Goal: Task Accomplishment & Management: Use online tool/utility

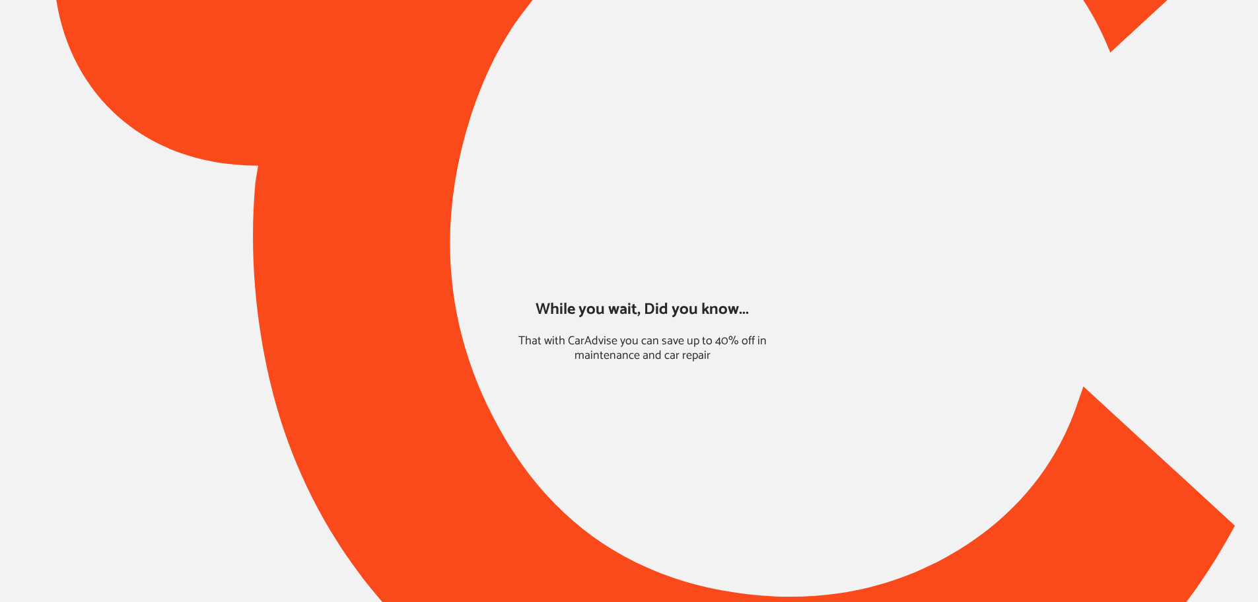
type input "*****"
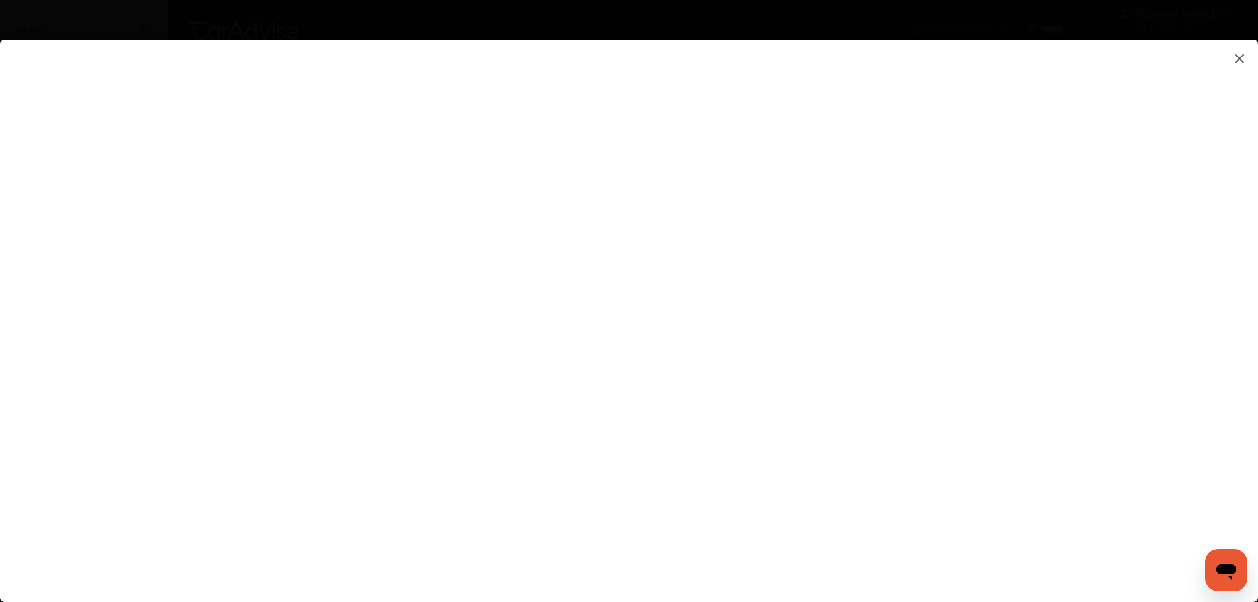
click at [1238, 58] on img at bounding box center [1240, 58] width 16 height 17
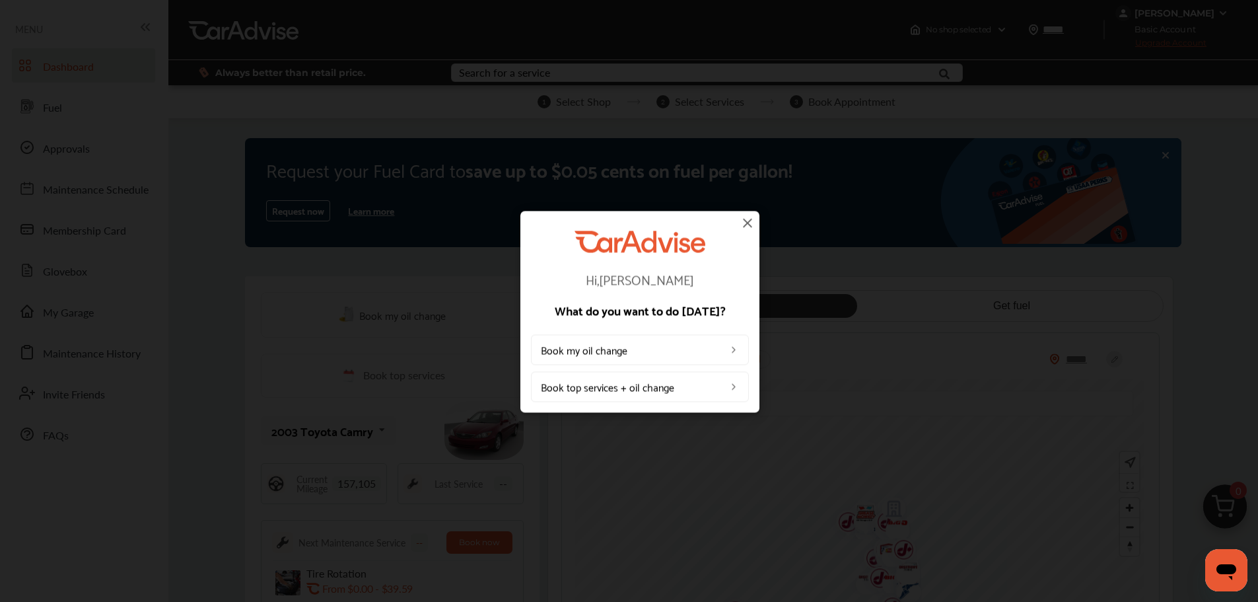
click at [735, 385] on img at bounding box center [733, 386] width 11 height 11
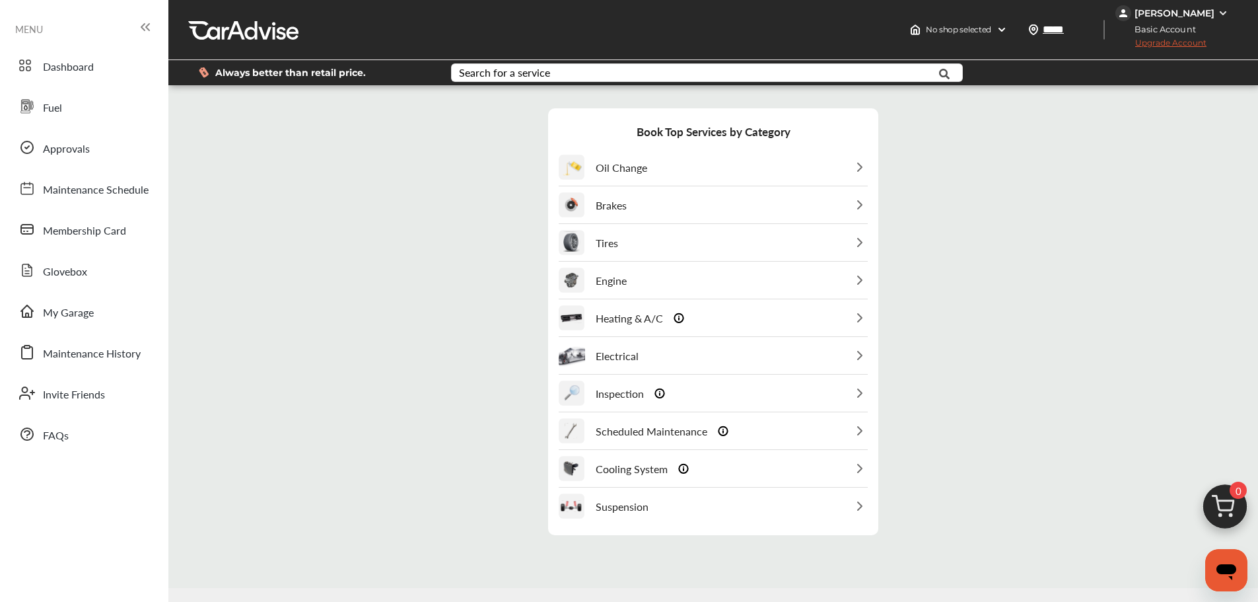
click at [861, 202] on img at bounding box center [860, 205] width 16 height 16
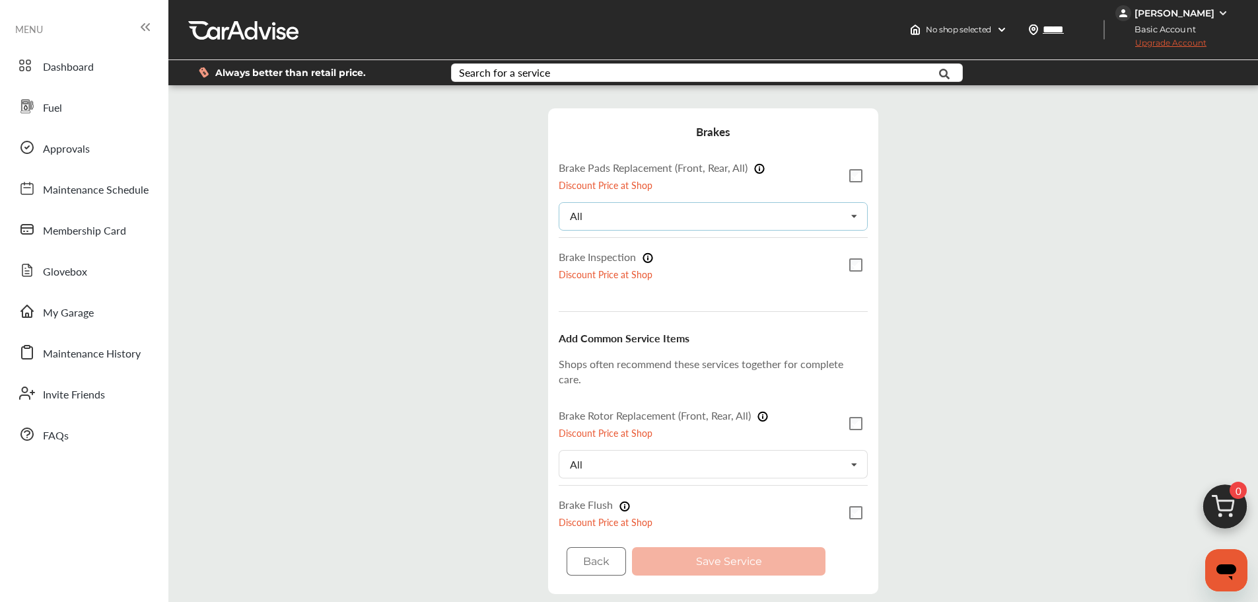
click at [856, 218] on icon at bounding box center [854, 217] width 22 height 28
click at [599, 563] on button "Back" at bounding box center [596, 561] width 59 height 28
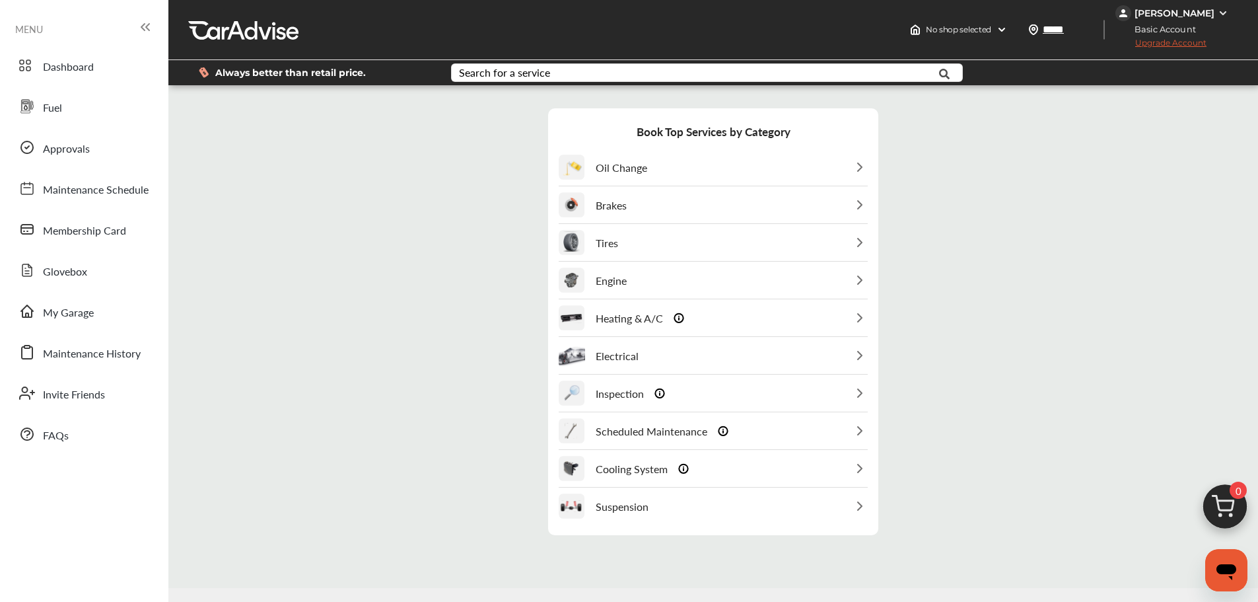
click at [843, 149] on div "Oil Change" at bounding box center [713, 167] width 309 height 36
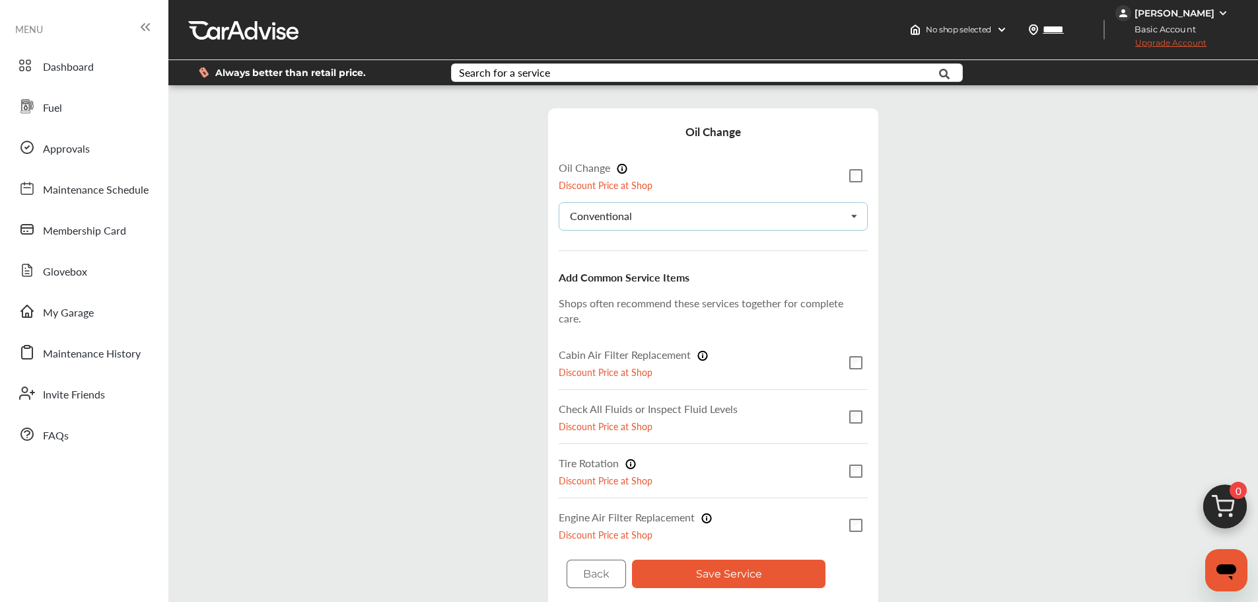
click at [857, 221] on icon at bounding box center [854, 217] width 22 height 28
click at [1025, 223] on div "Step 3 / 7 - Select Services Cancel Oil Change Oil Change Discount Price at Sho…" at bounding box center [713, 357] width 1083 height 524
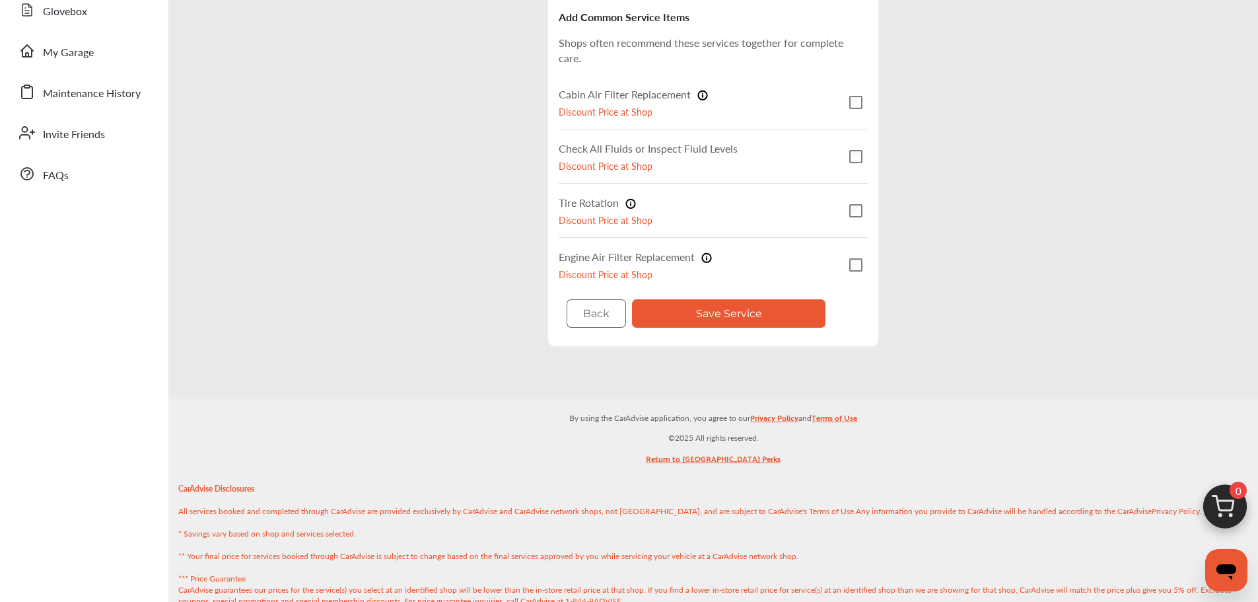
scroll to position [264, 0]
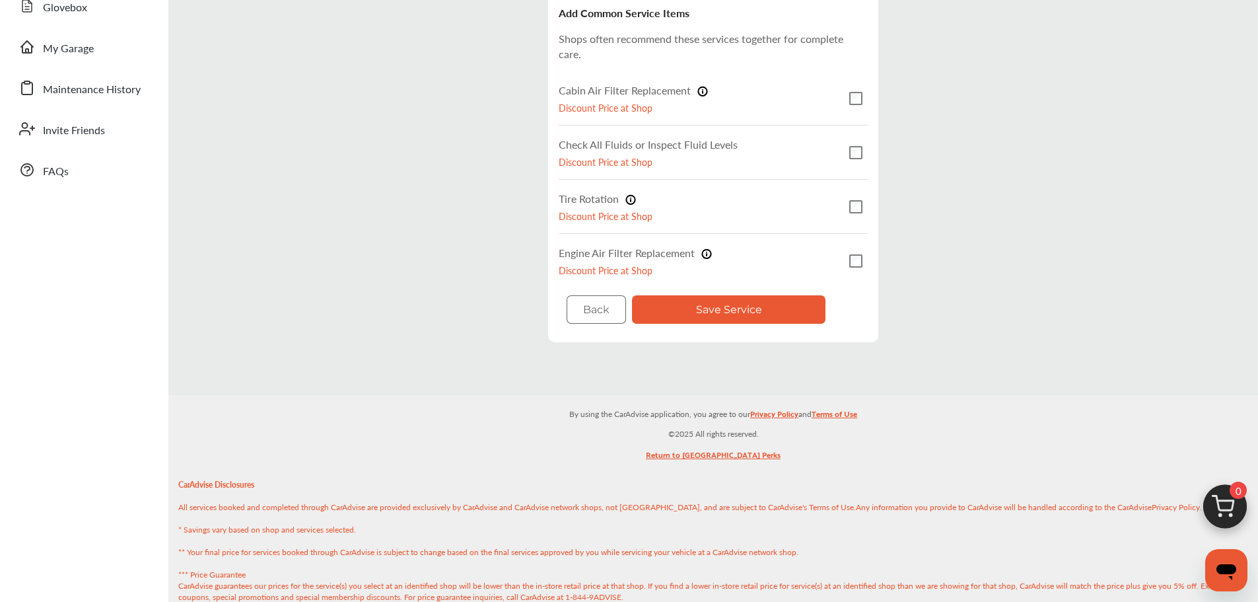
click at [780, 307] on button "Save Service" at bounding box center [728, 309] width 193 height 28
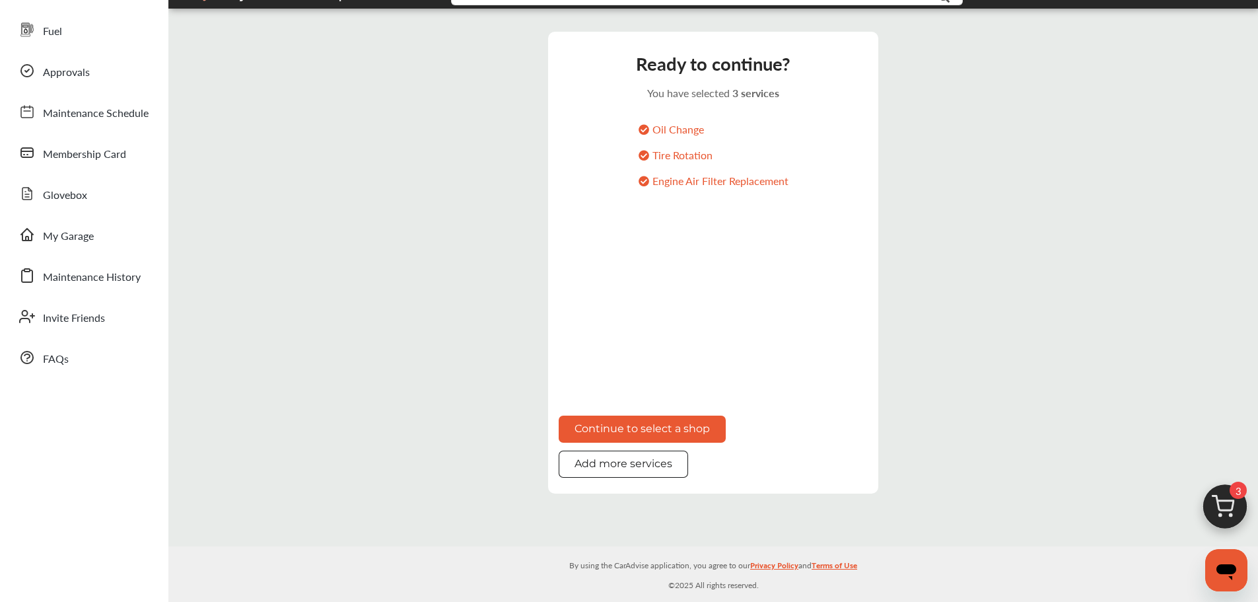
scroll to position [66, 0]
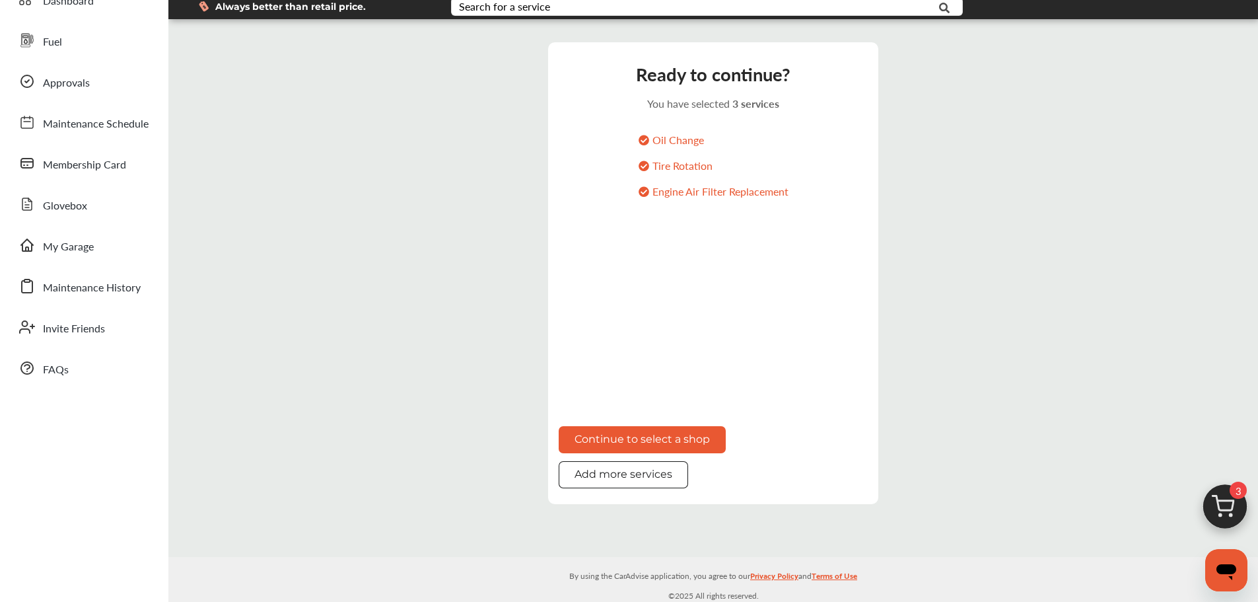
click at [672, 435] on button "Continue to select a shop" at bounding box center [642, 439] width 167 height 27
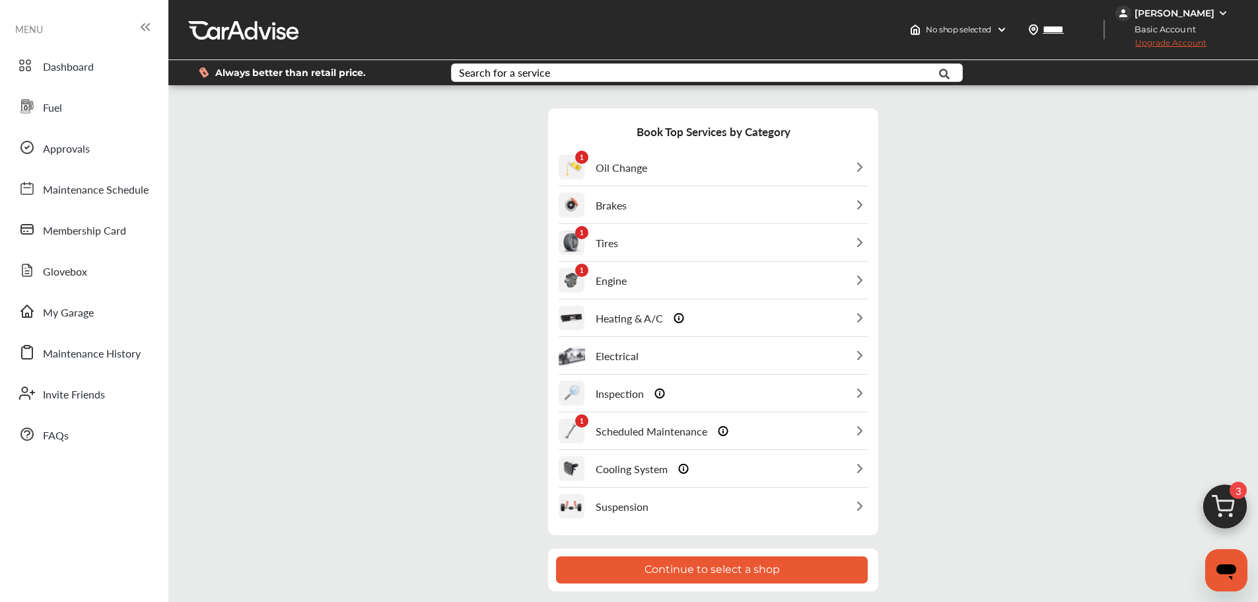
click at [858, 241] on img at bounding box center [860, 242] width 16 height 16
